Goal: Navigation & Orientation: Find specific page/section

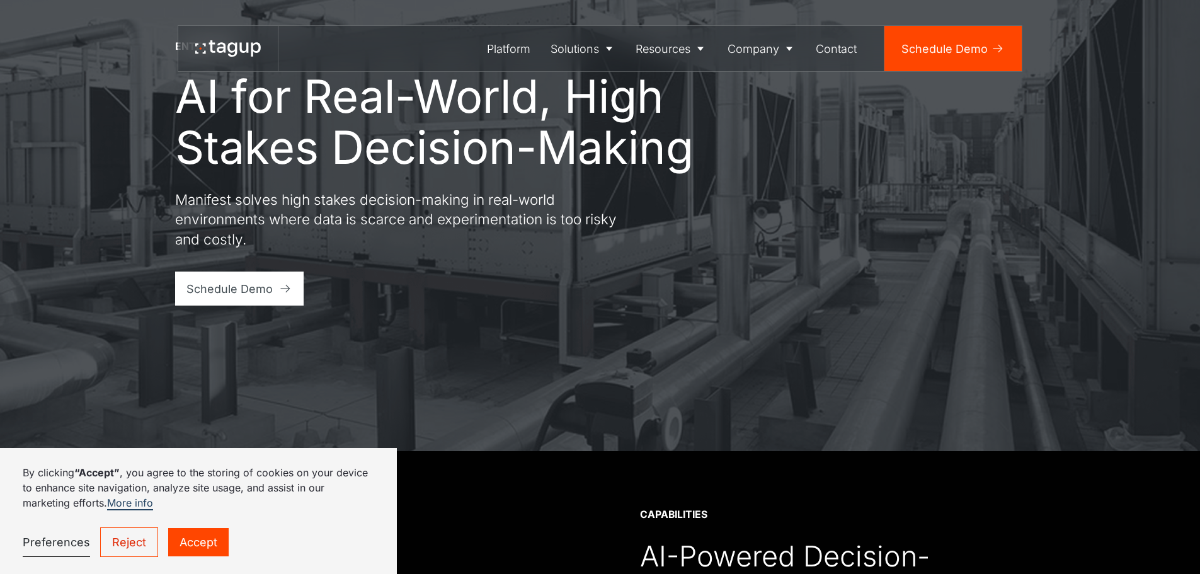
scroll to position [126, 0]
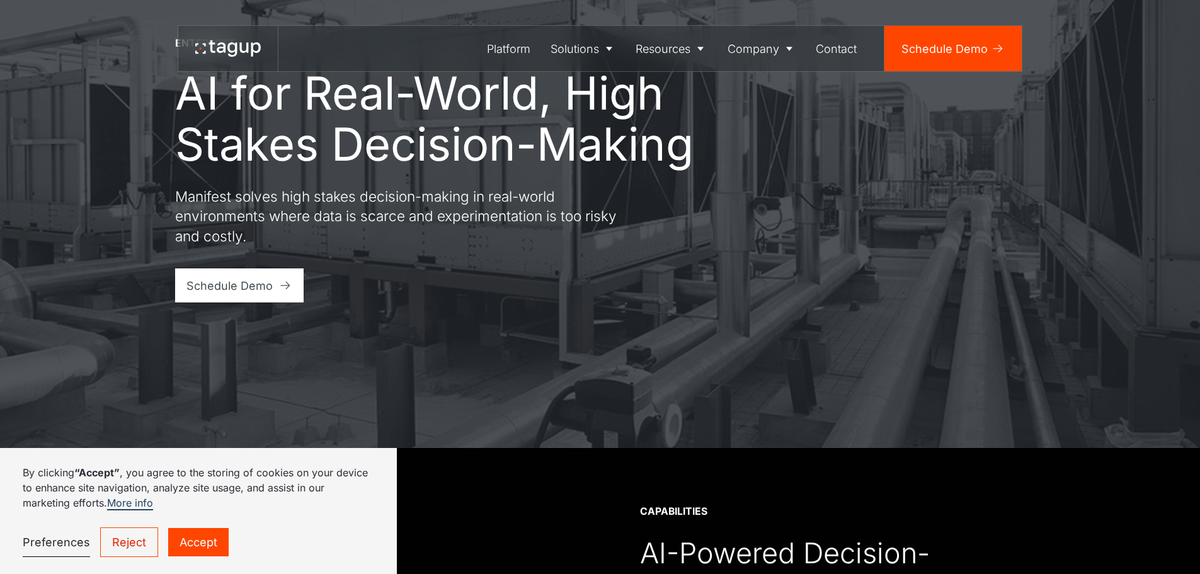
click at [115, 550] on link "Reject" at bounding box center [129, 542] width 58 height 30
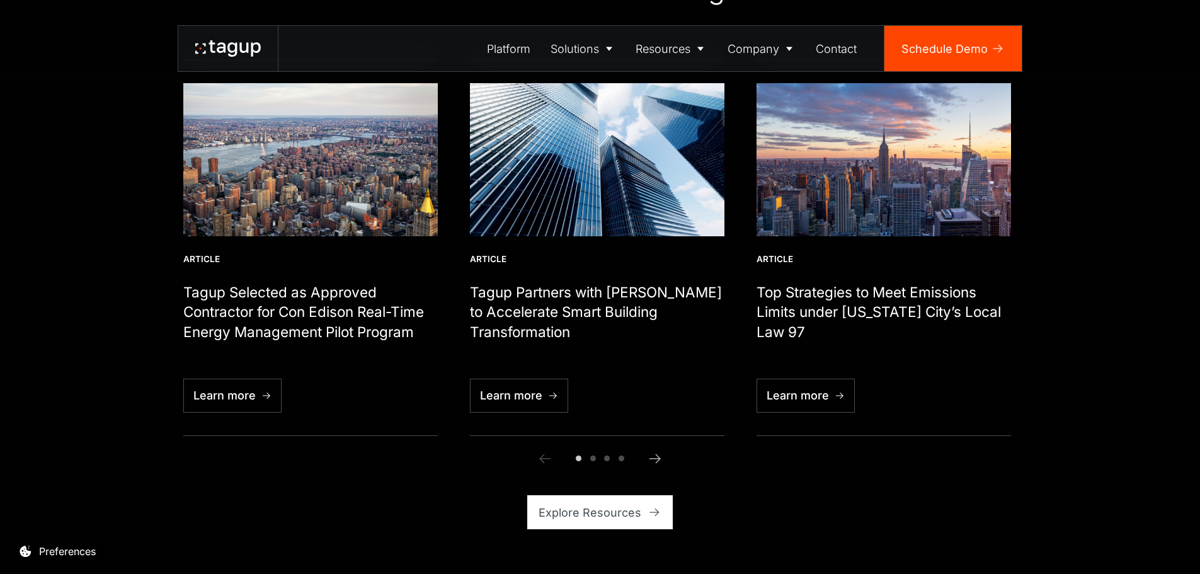
scroll to position [3338, 0]
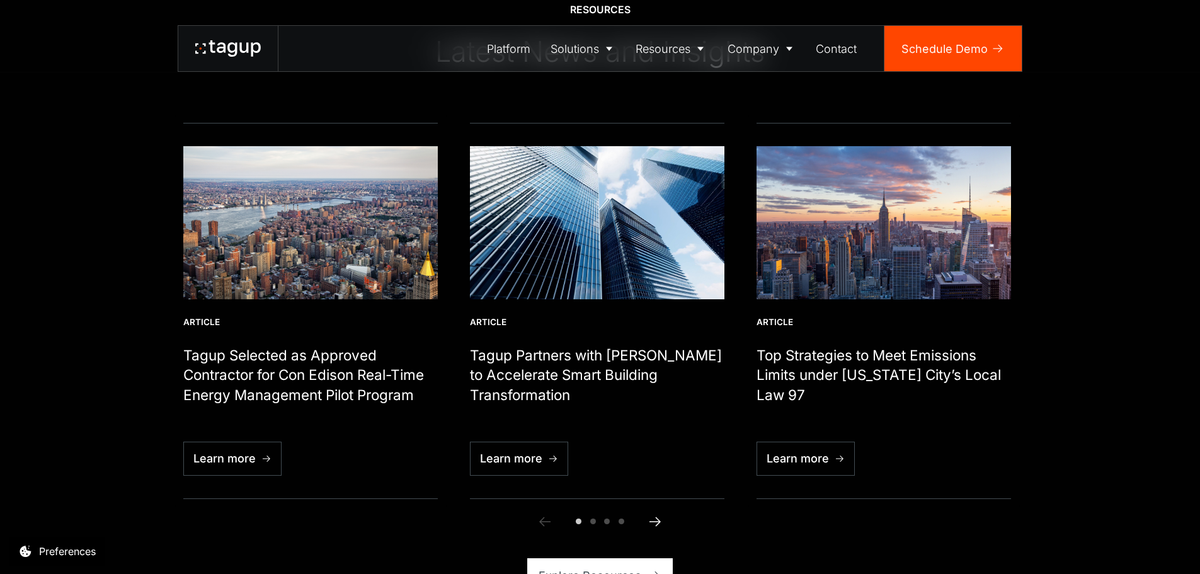
click at [654, 516] on icon "Next slide" at bounding box center [654, 520] width 11 height 9
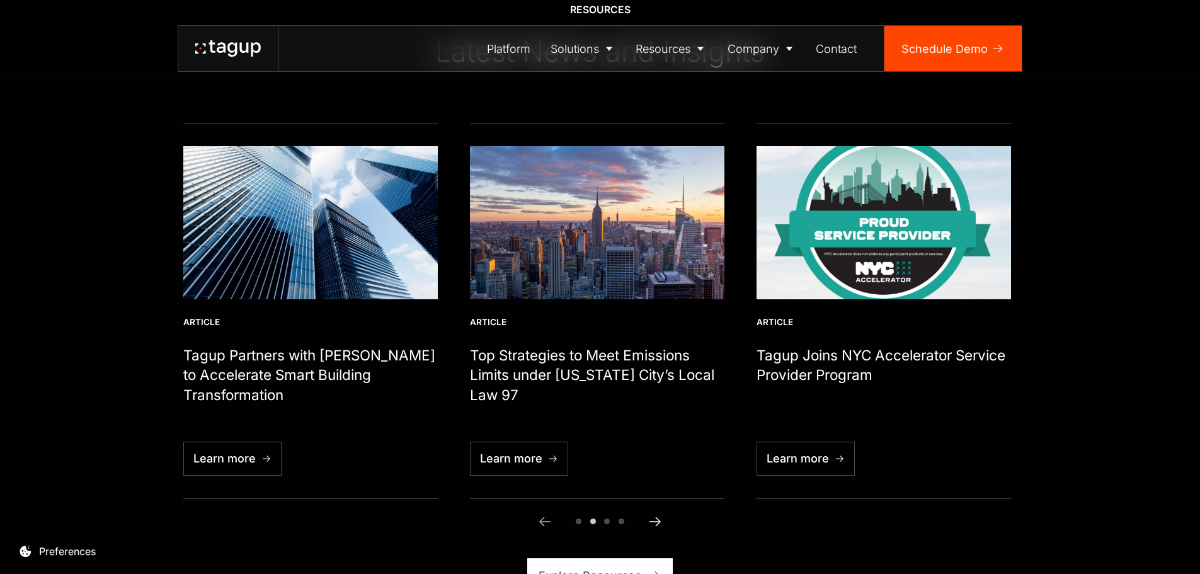
click at [654, 514] on icon "Next slide" at bounding box center [654, 521] width 15 height 15
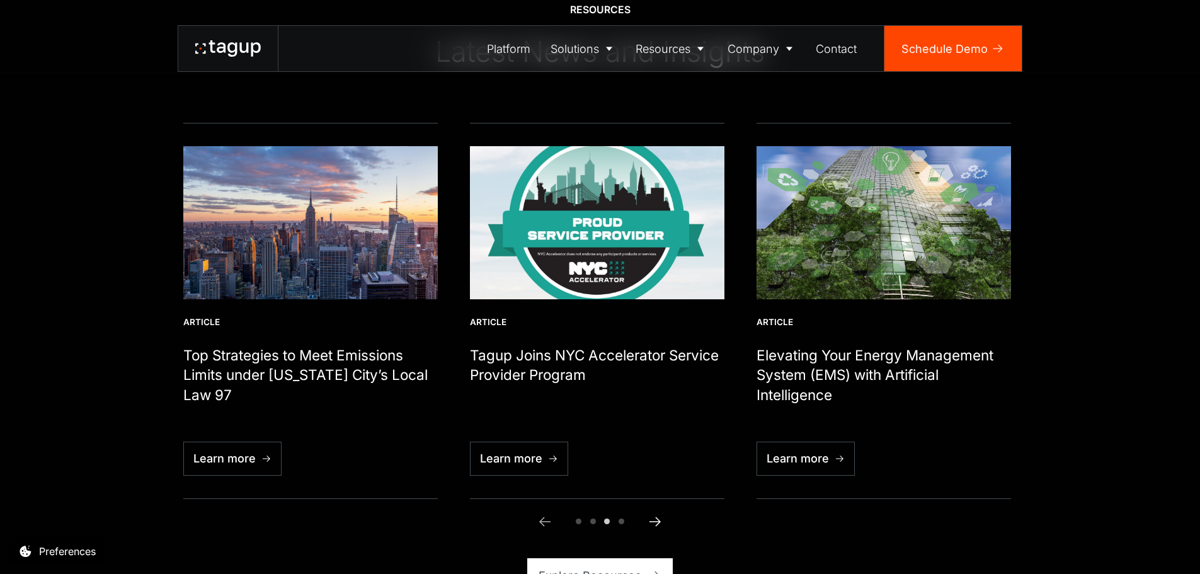
click at [654, 514] on icon "Next slide" at bounding box center [654, 521] width 15 height 15
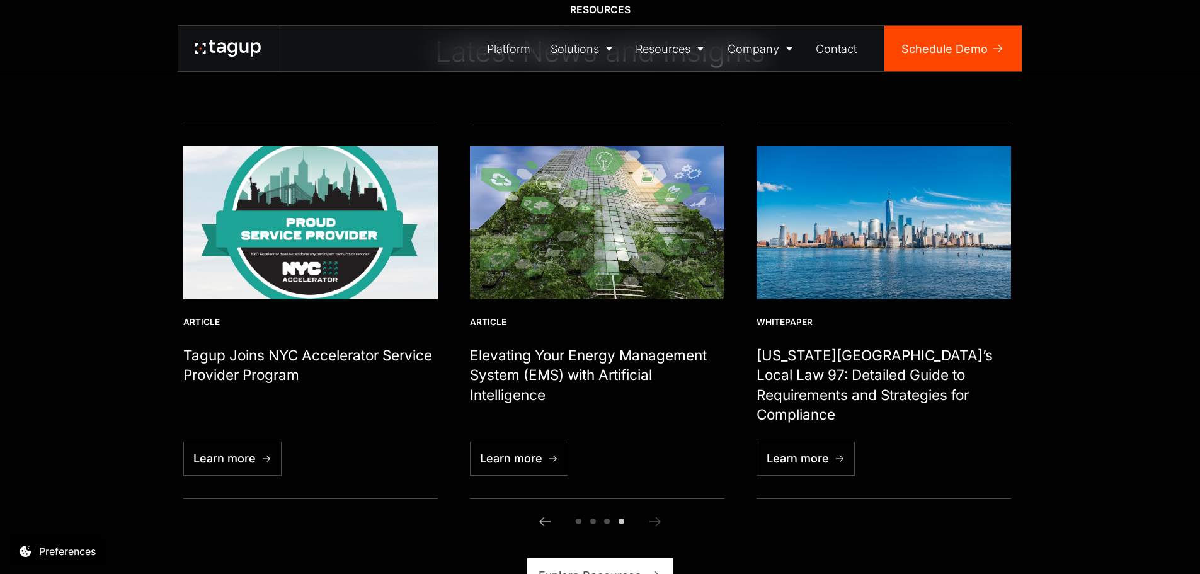
click at [654, 514] on icon "Next slide" at bounding box center [654, 521] width 15 height 15
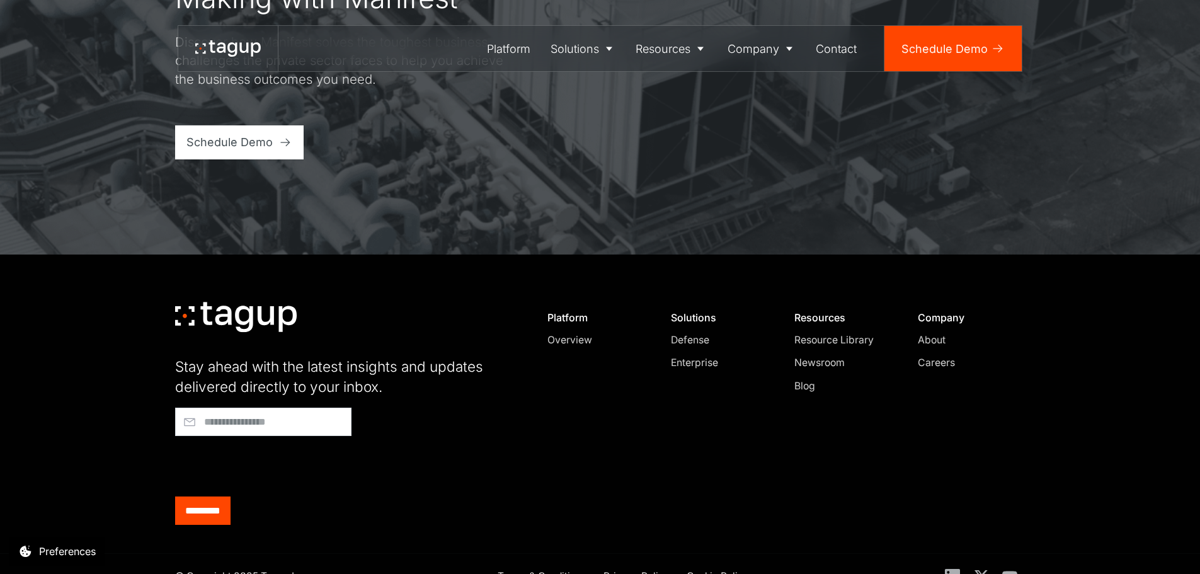
scroll to position [4203, 0]
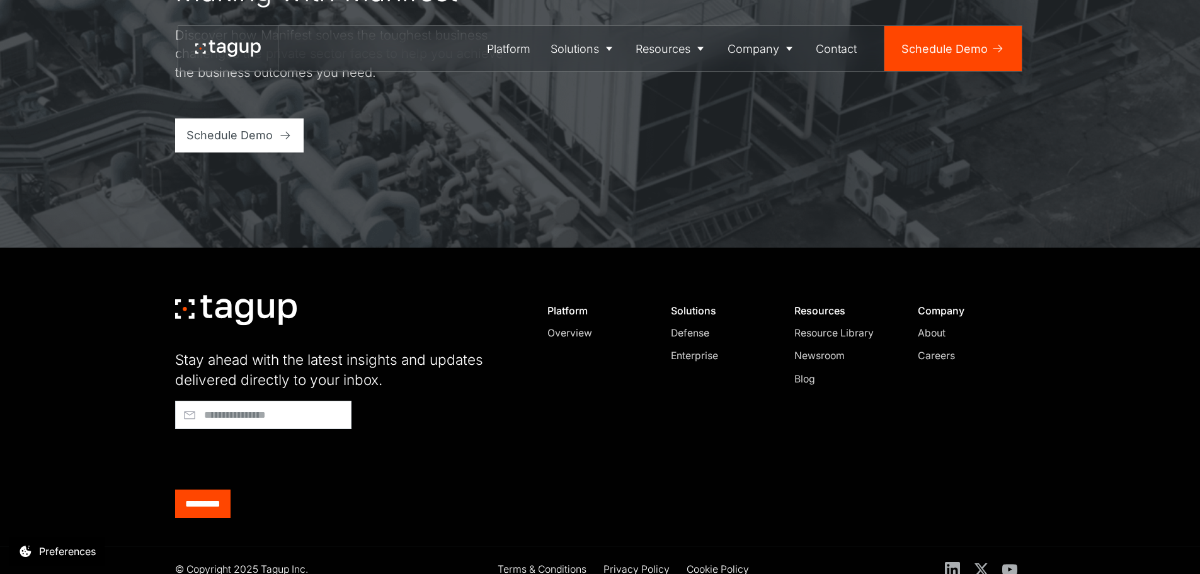
click at [931, 326] on div "About" at bounding box center [966, 333] width 96 height 15
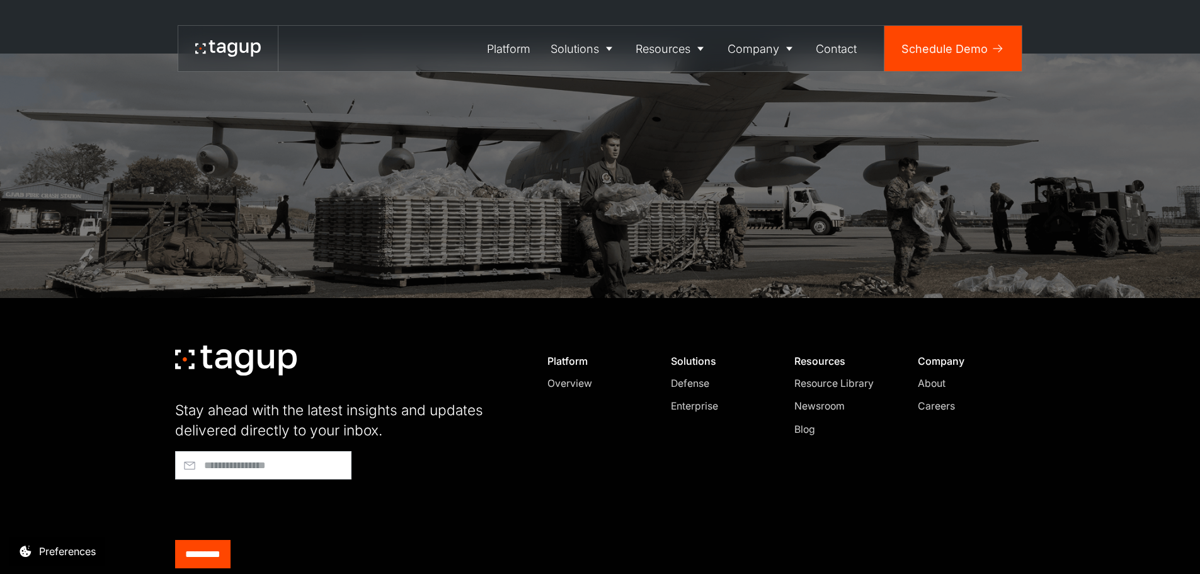
scroll to position [3974, 0]
